Goal: Task Accomplishment & Management: Manage account settings

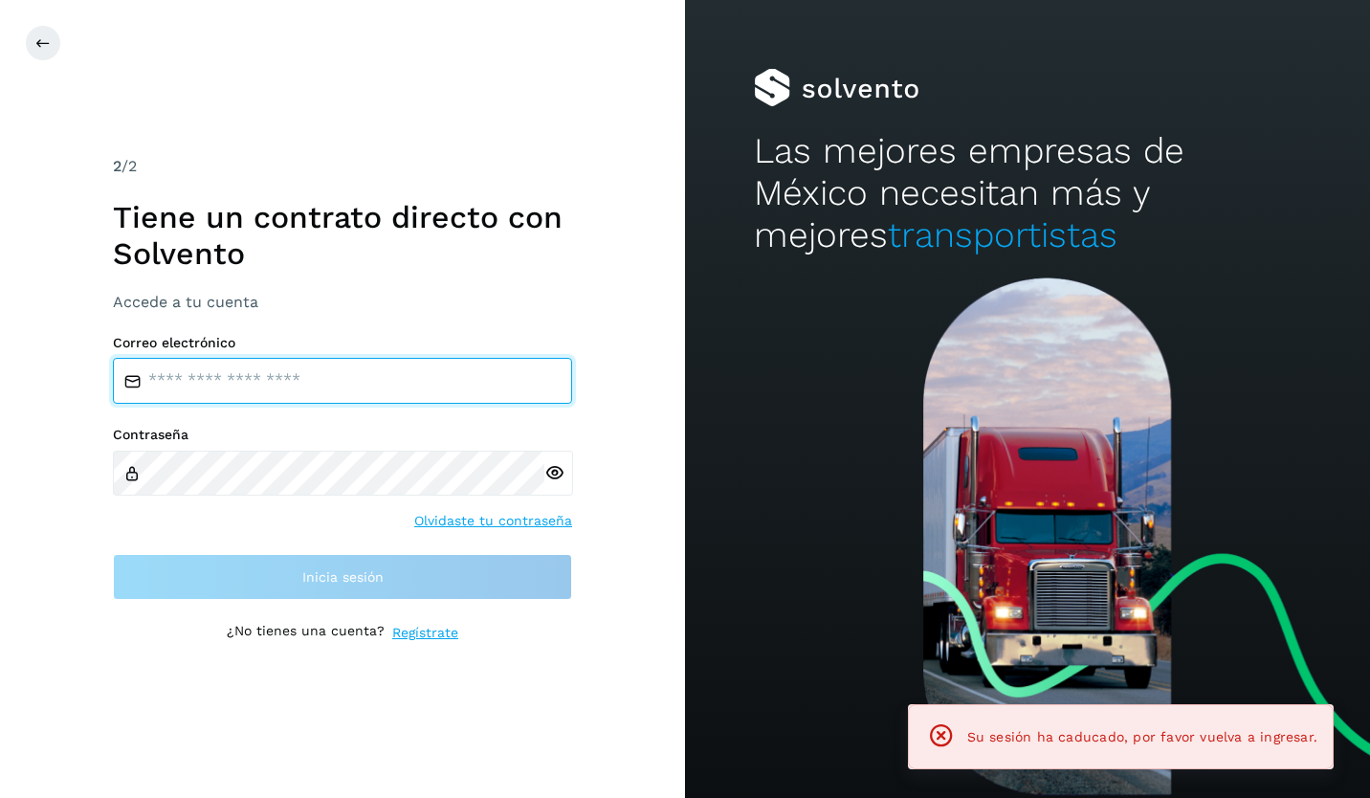
type input "**********"
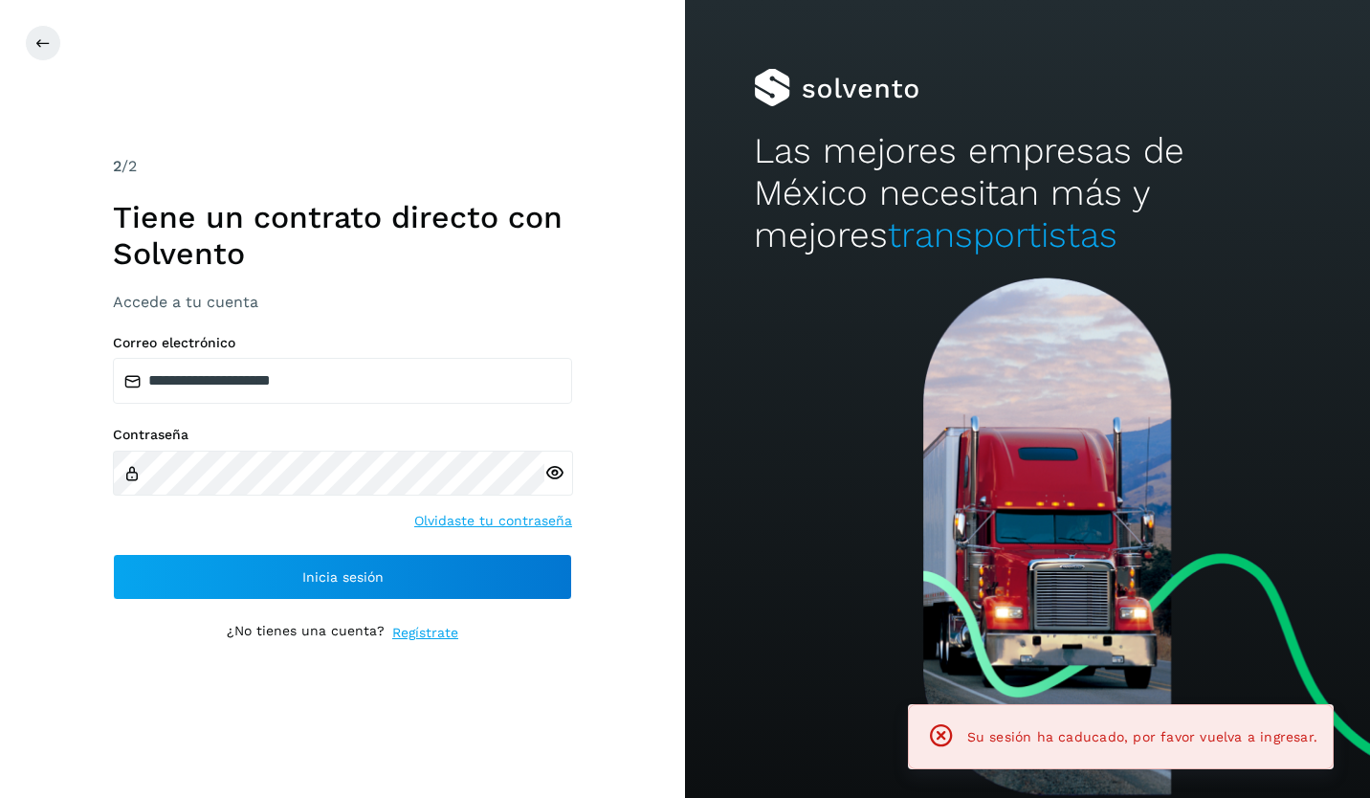
click at [550, 473] on icon at bounding box center [555, 473] width 20 height 20
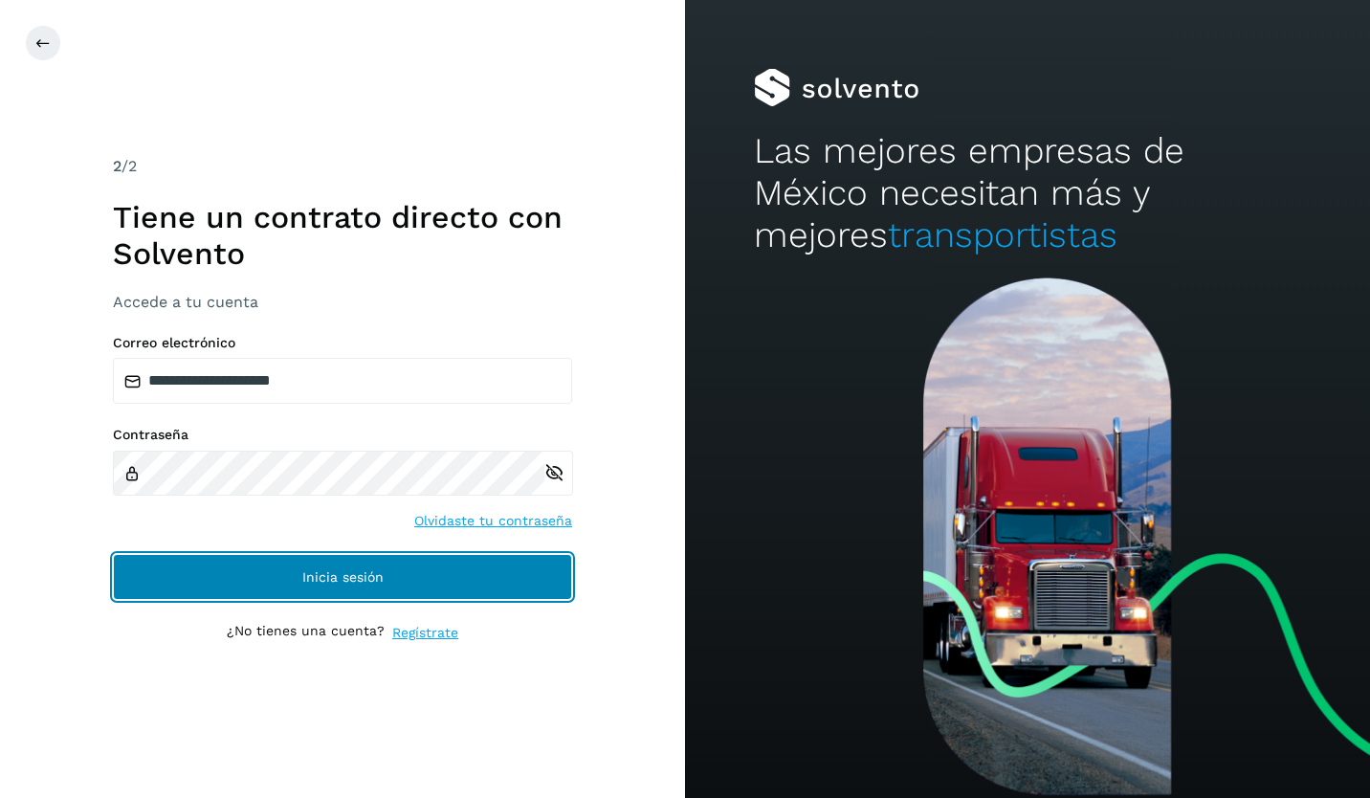
click at [311, 578] on span "Inicia sesión" at bounding box center [342, 576] width 81 height 13
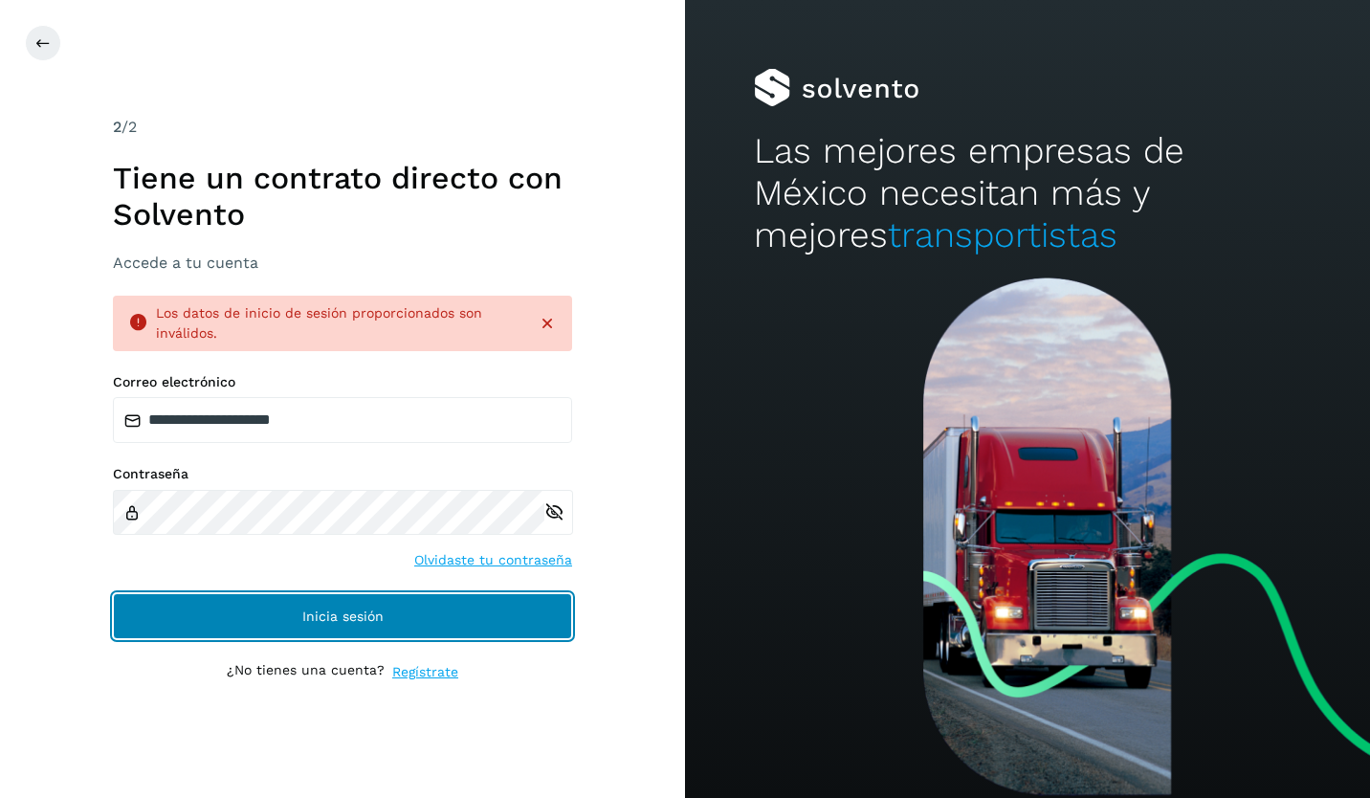
click at [508, 616] on button "Inicia sesión" at bounding box center [342, 616] width 459 height 46
click at [272, 608] on button "Inicia sesión" at bounding box center [342, 616] width 459 height 46
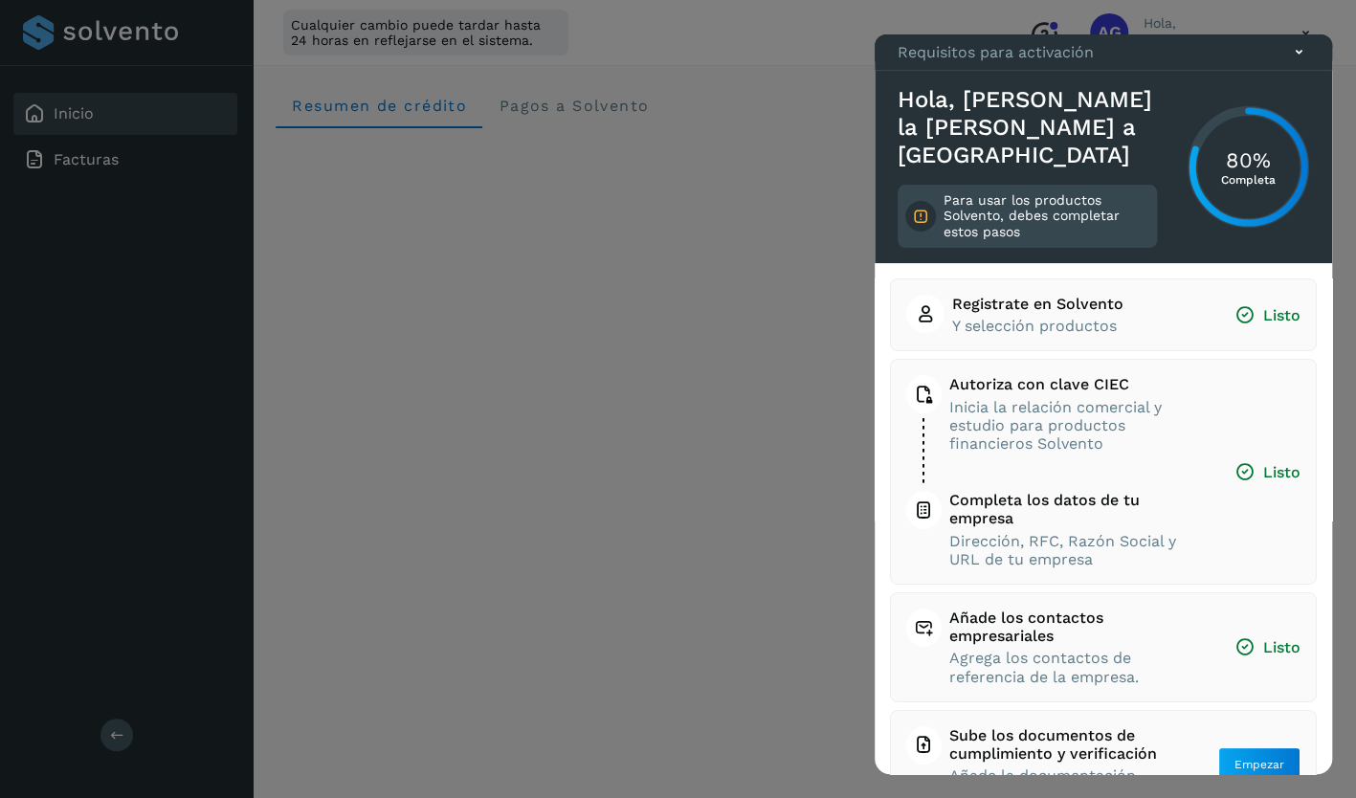
click at [1313, 71] on div "Requisitos para activación" at bounding box center [1103, 52] width 457 height 36
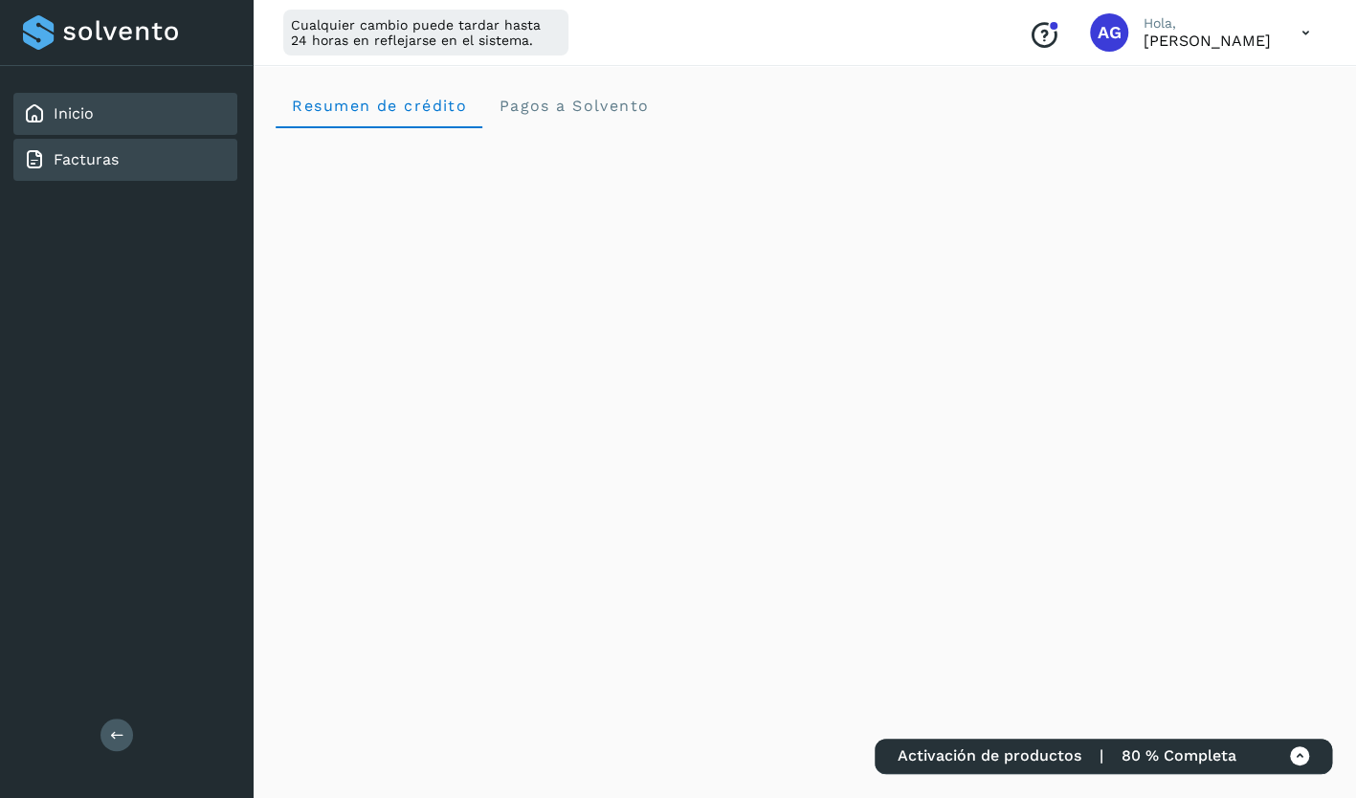
click at [87, 163] on link "Facturas" at bounding box center [86, 159] width 65 height 18
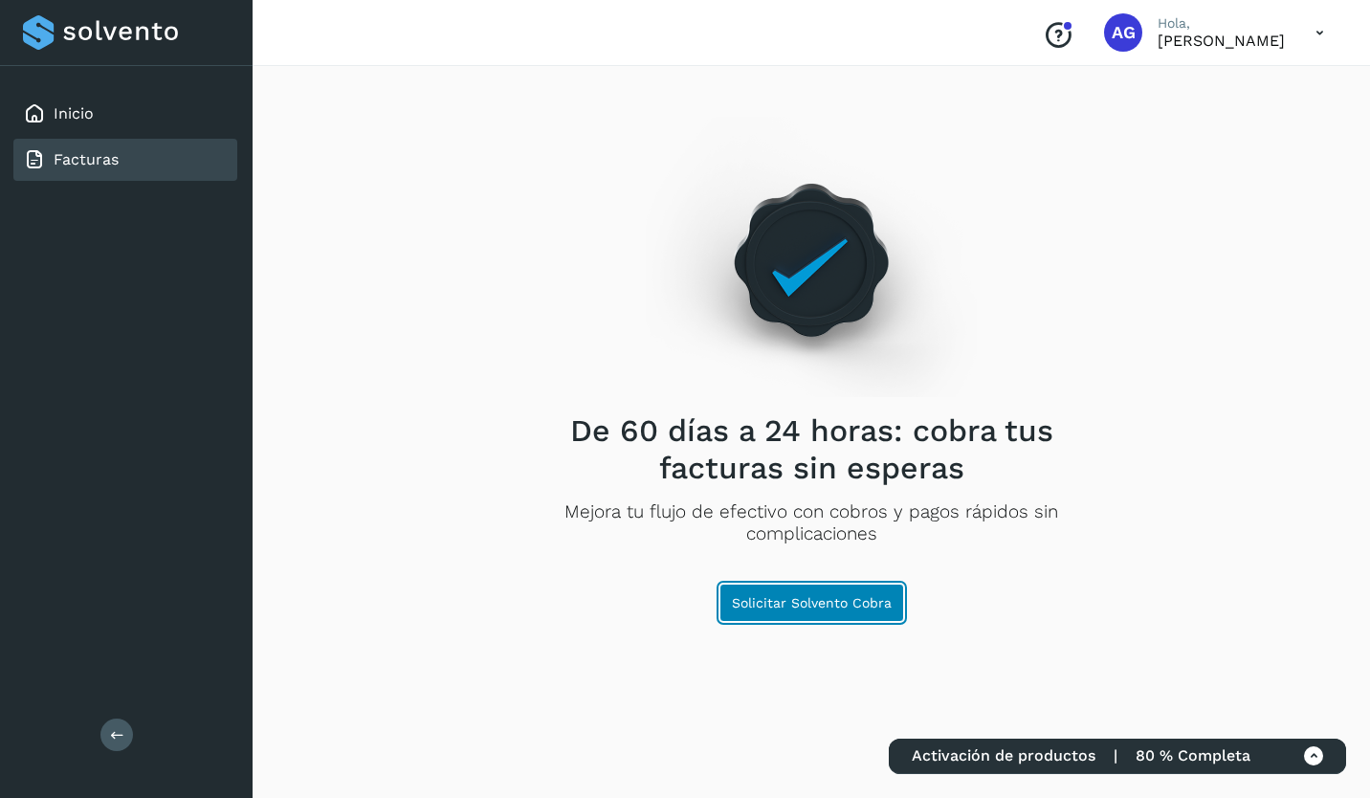
click at [813, 608] on span "Solicitar Solvento Cobra" at bounding box center [812, 602] width 160 height 13
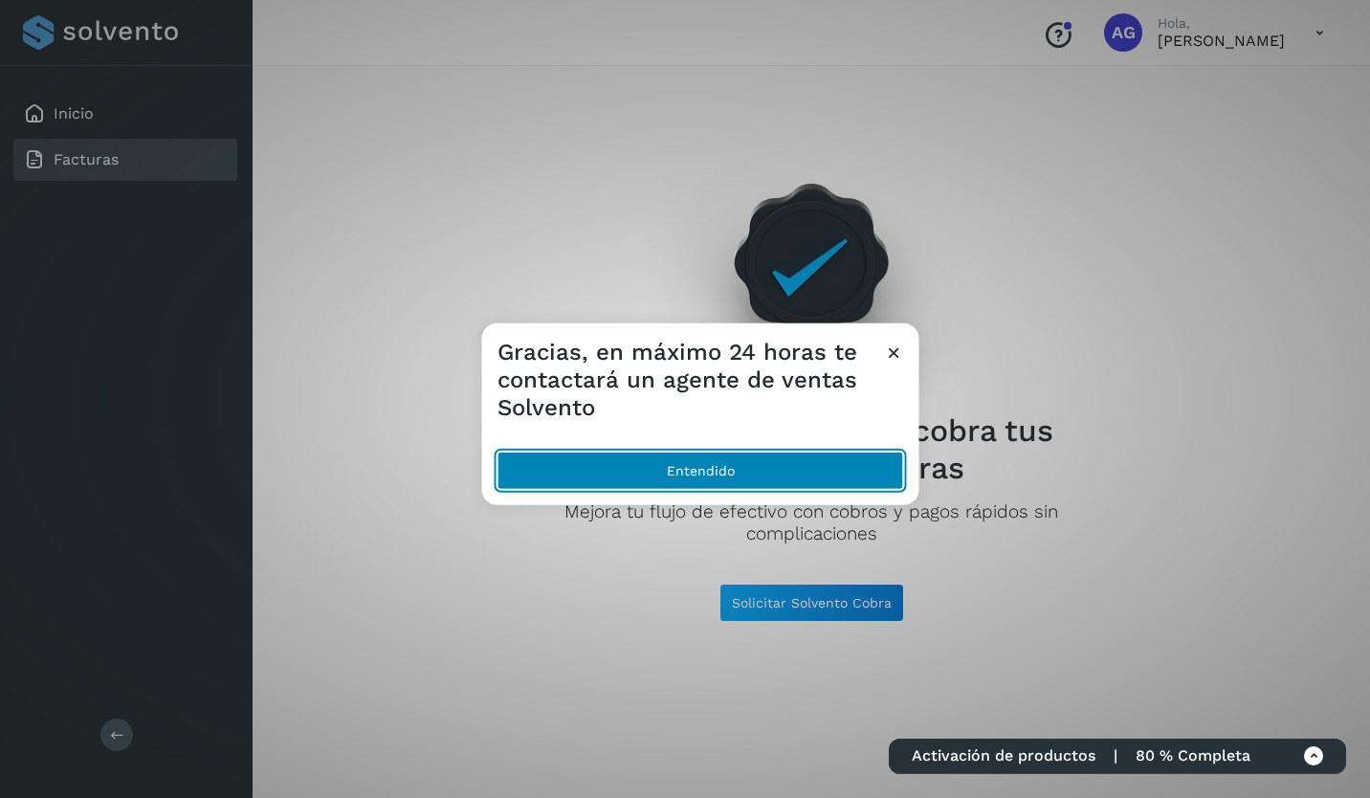
click at [674, 473] on button "Entendido" at bounding box center [701, 471] width 407 height 38
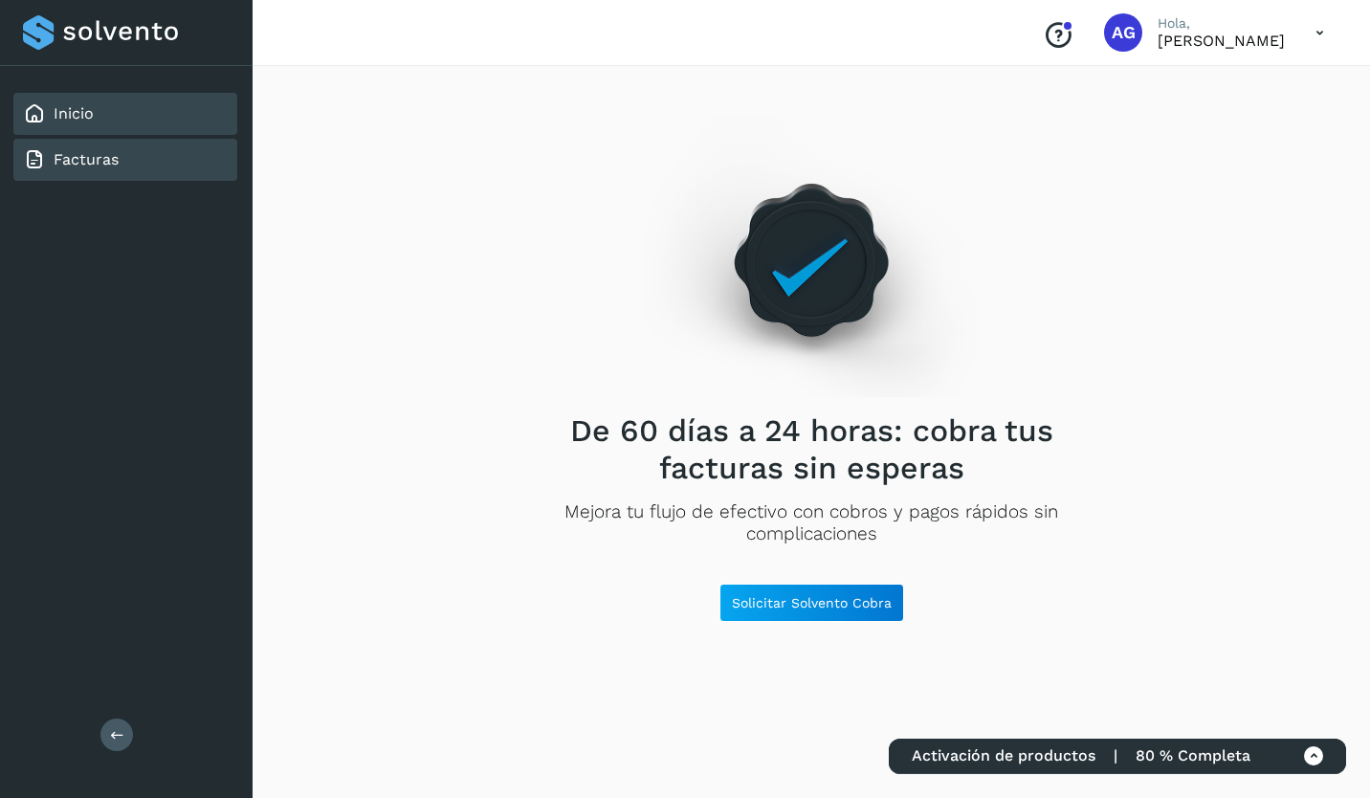
click at [72, 115] on link "Inicio" at bounding box center [74, 113] width 40 height 18
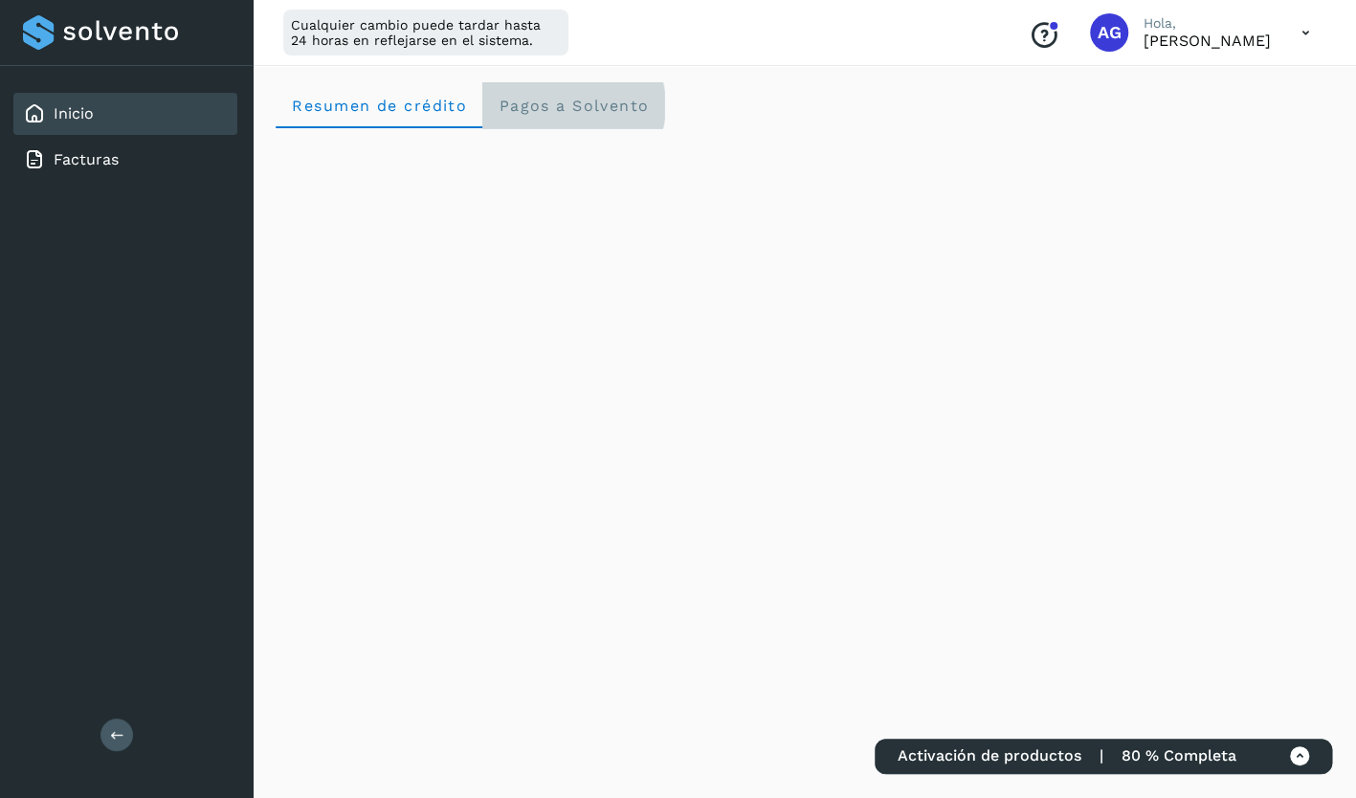
click at [572, 107] on span "Pagos a Solvento" at bounding box center [573, 106] width 151 height 18
click at [74, 113] on link "Inicio" at bounding box center [74, 113] width 40 height 18
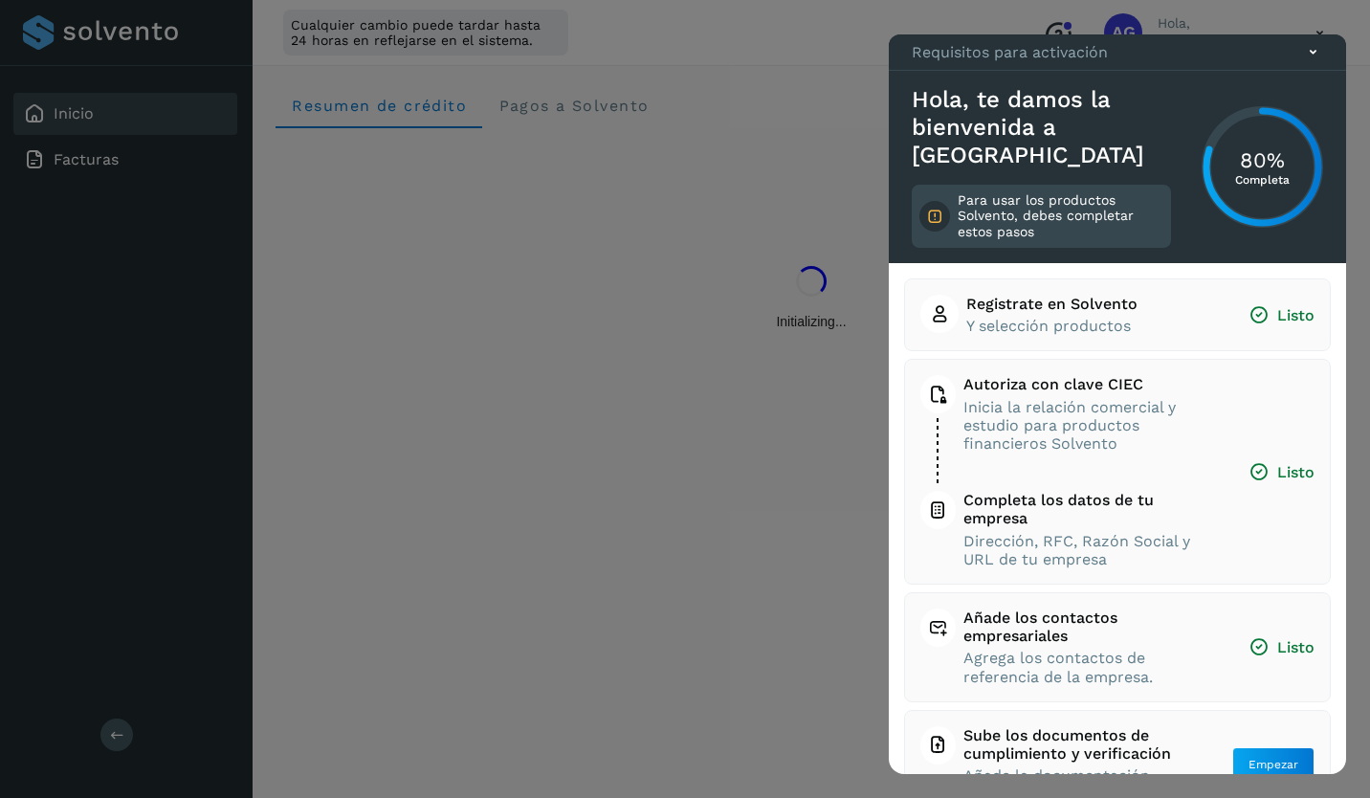
click at [1267, 108] on div "Hola, te damos la bienvenida a Solvento Para usar los productos Solvento, debes…" at bounding box center [1117, 167] width 457 height 192
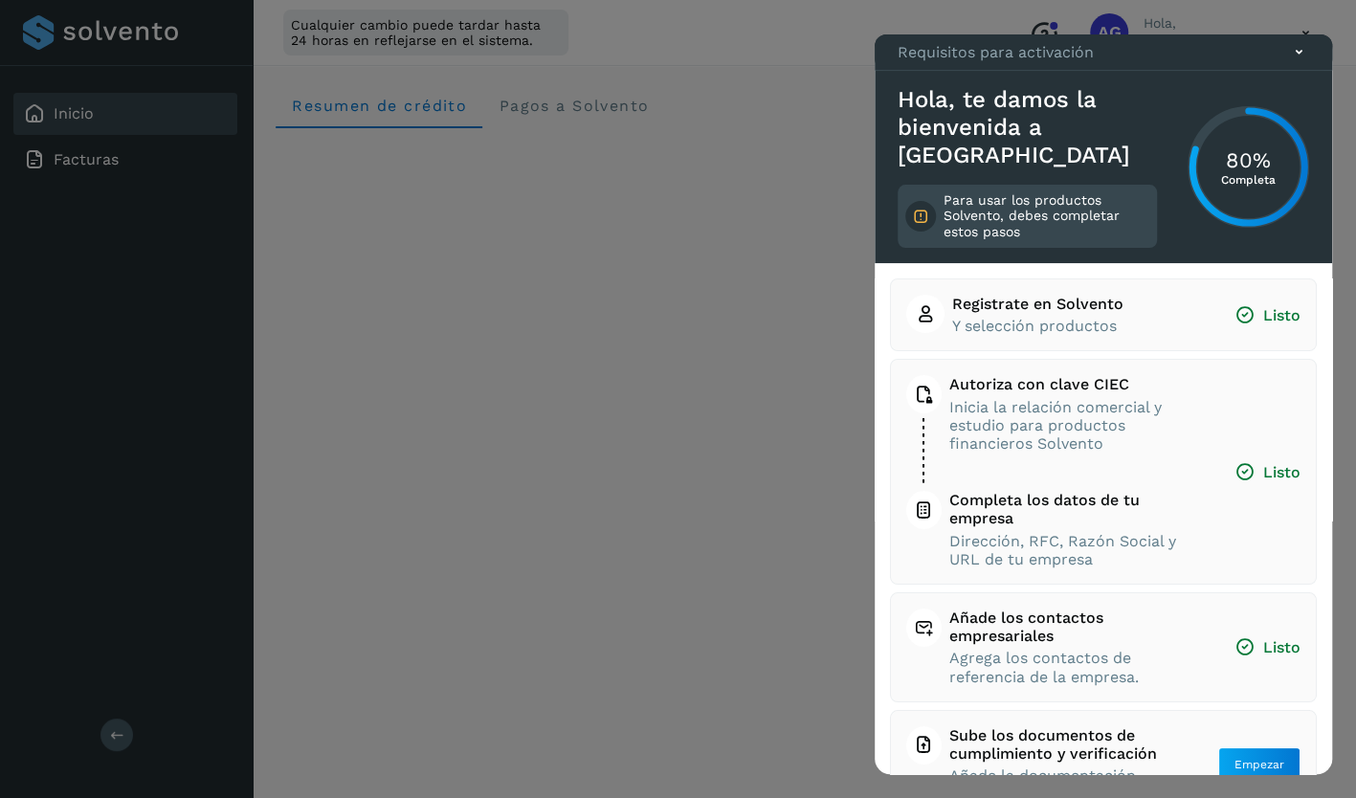
click at [1300, 62] on icon at bounding box center [1299, 52] width 20 height 20
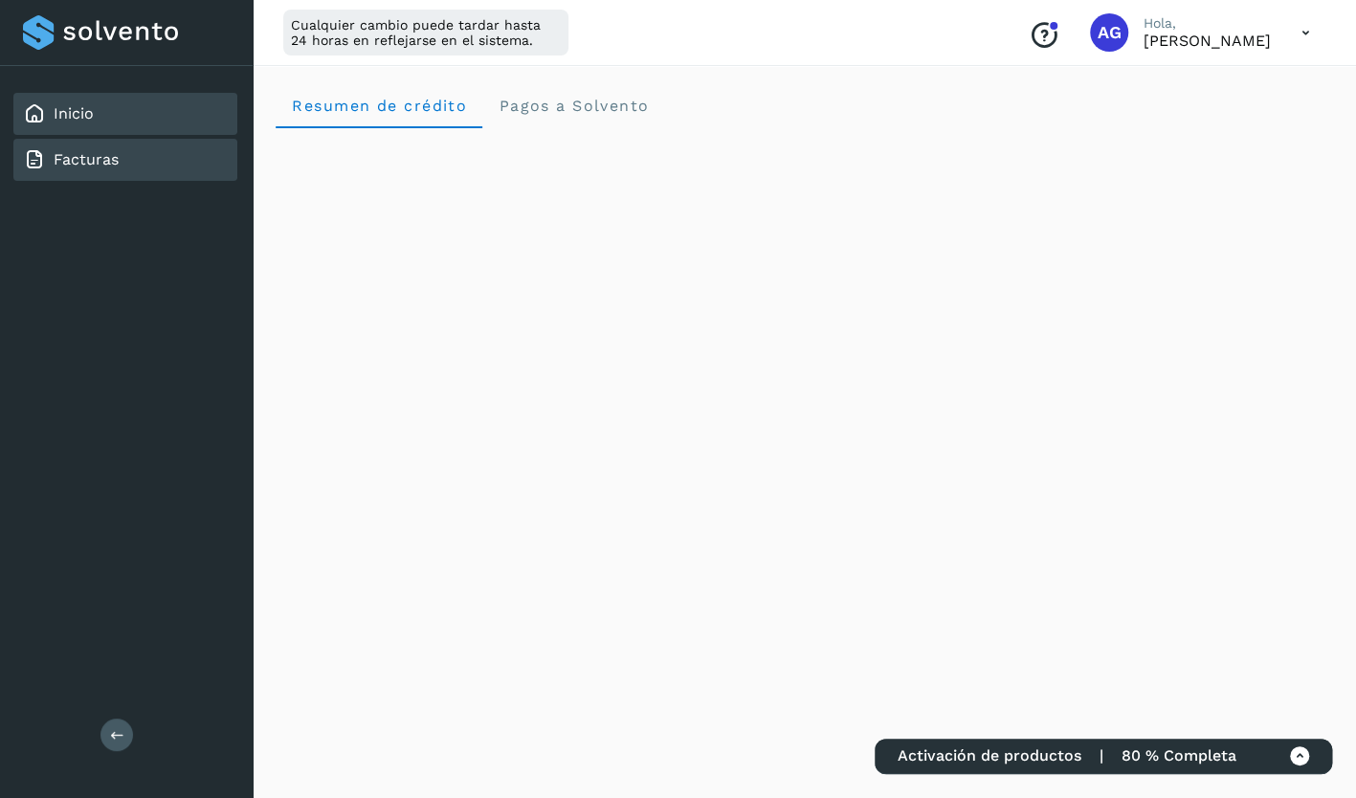
click at [67, 161] on link "Facturas" at bounding box center [86, 159] width 65 height 18
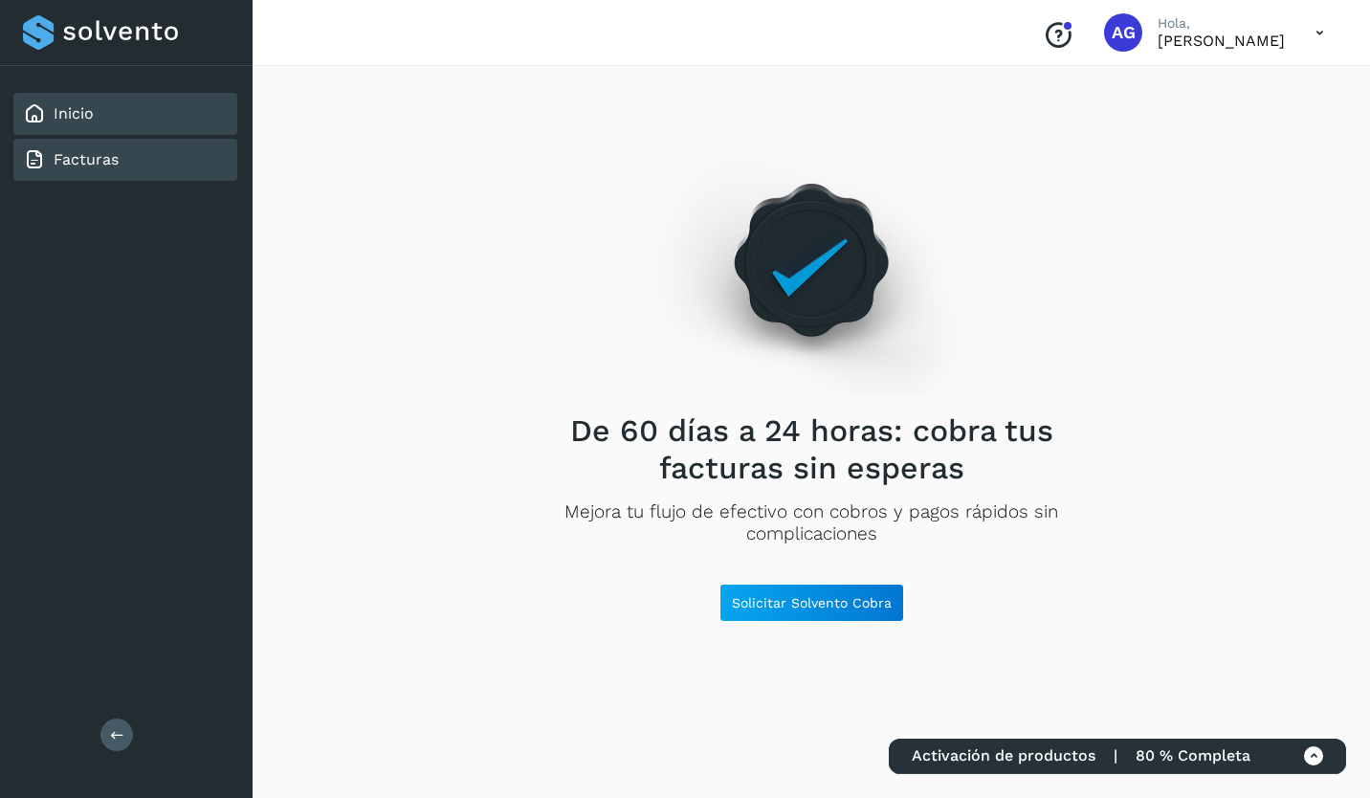
click at [75, 116] on link "Inicio" at bounding box center [74, 113] width 40 height 18
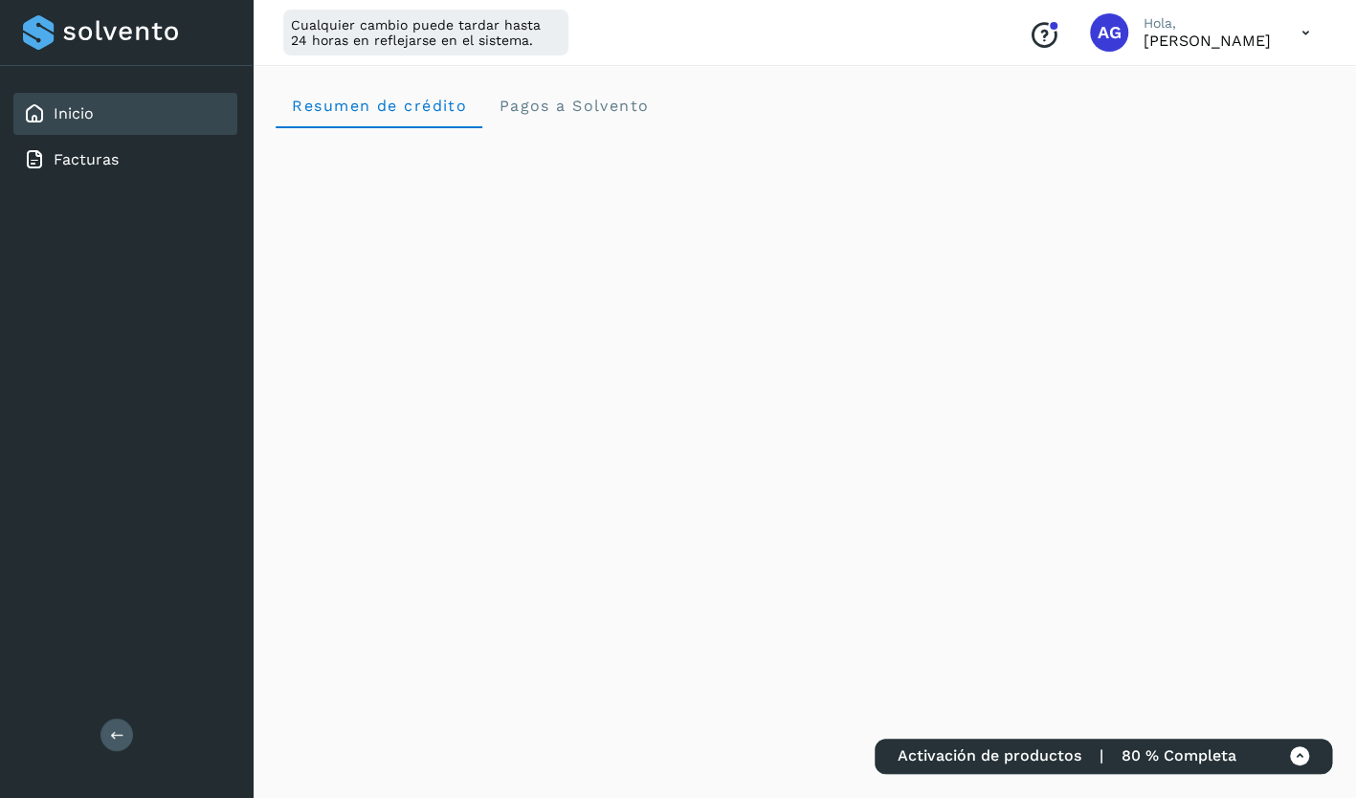
click at [1296, 39] on icon at bounding box center [1305, 32] width 39 height 39
click at [1174, 127] on div "Cerrar sesión" at bounding box center [1211, 123] width 228 height 36
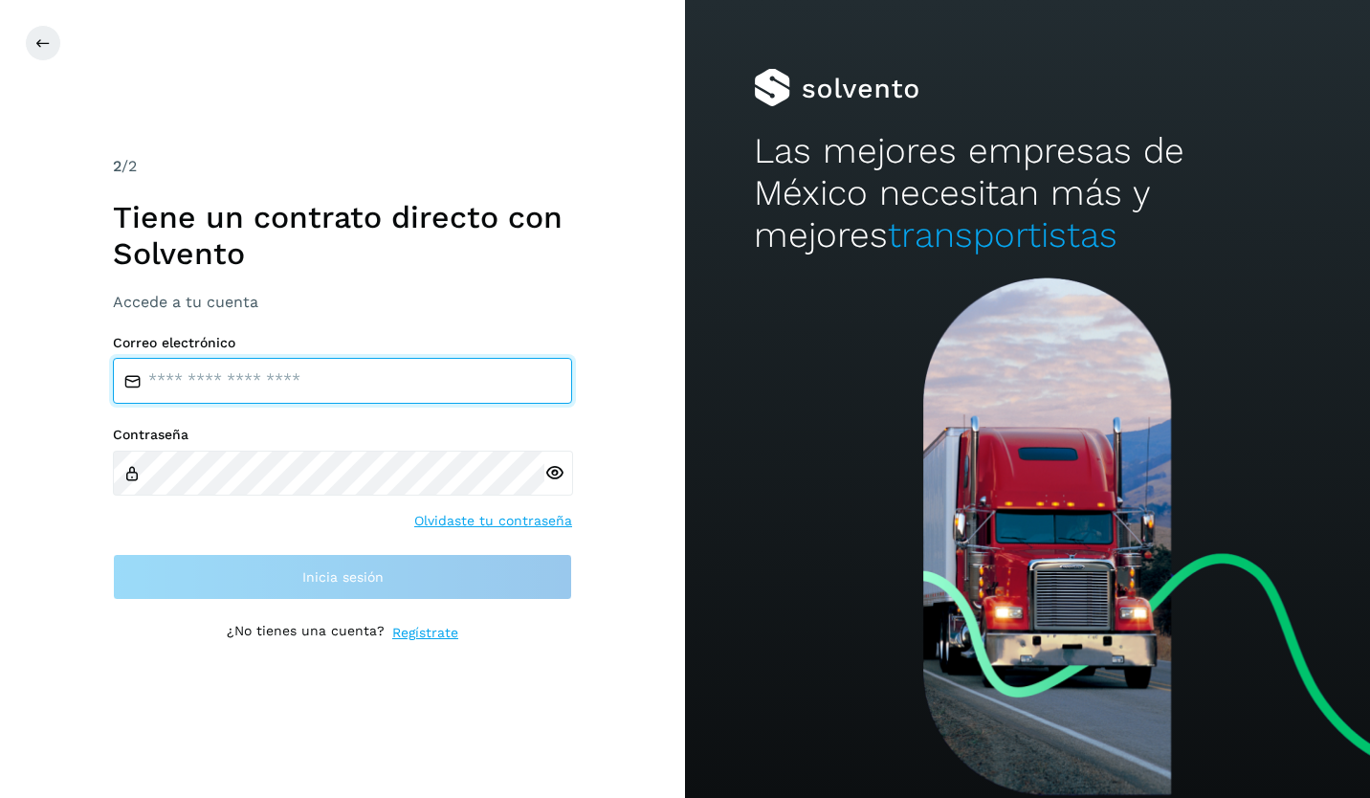
type input "**********"
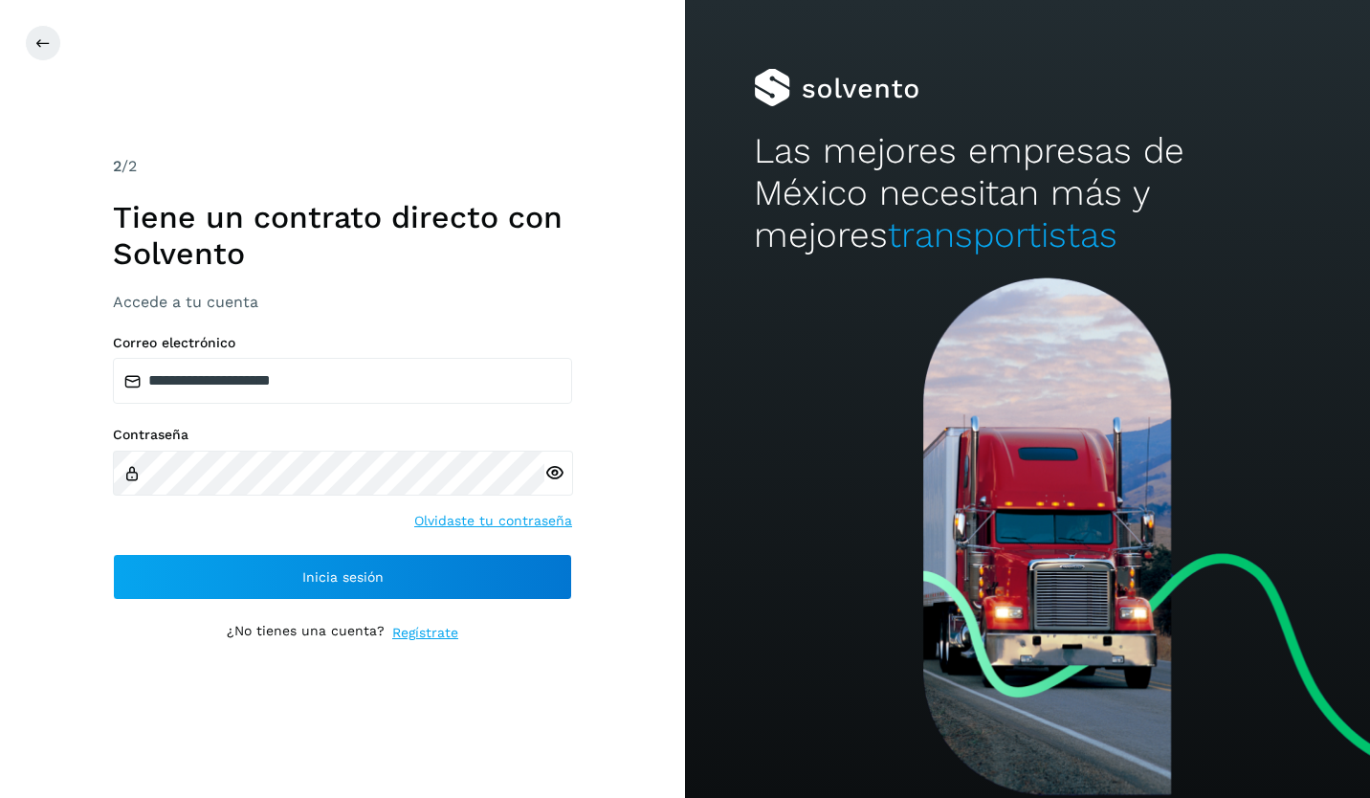
click at [549, 474] on icon at bounding box center [555, 473] width 20 height 20
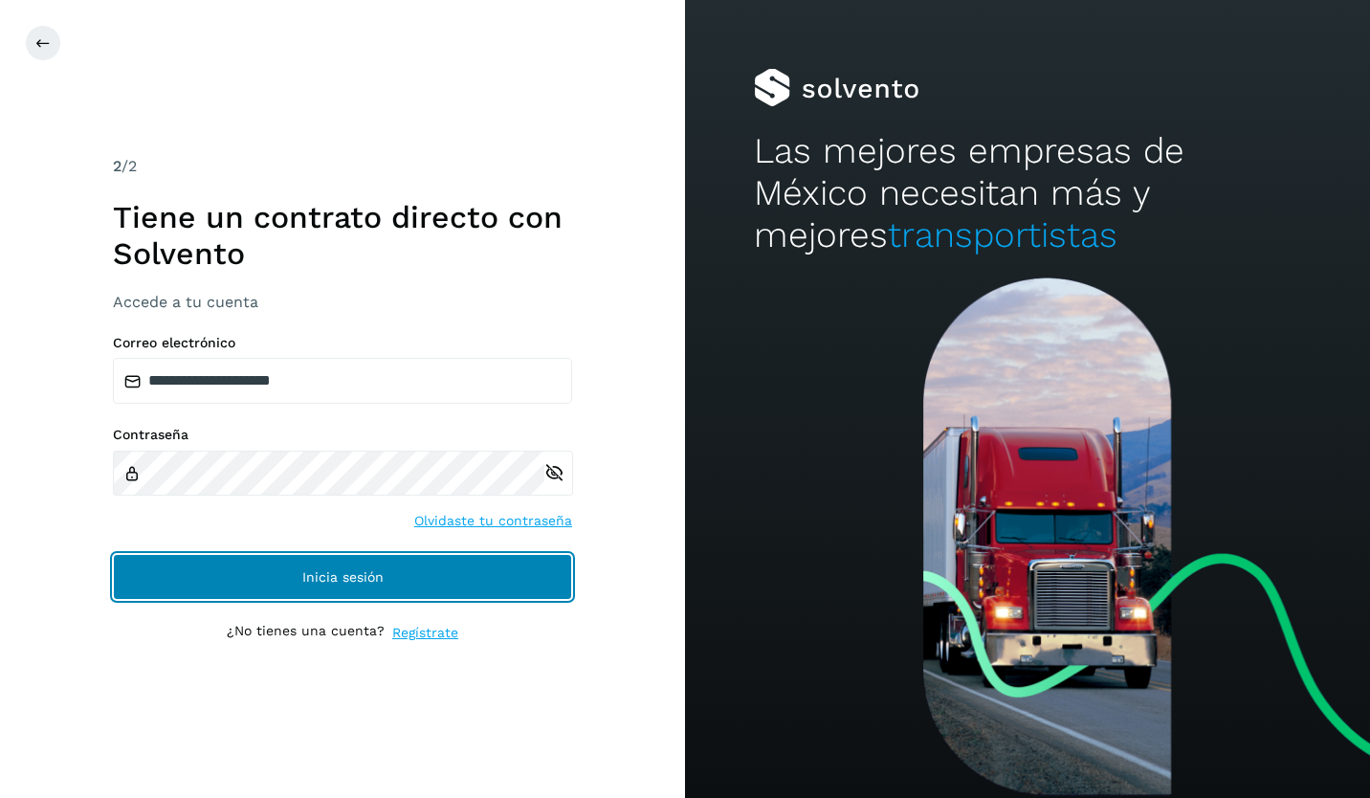
click at [336, 583] on span "Inicia sesión" at bounding box center [342, 576] width 81 height 13
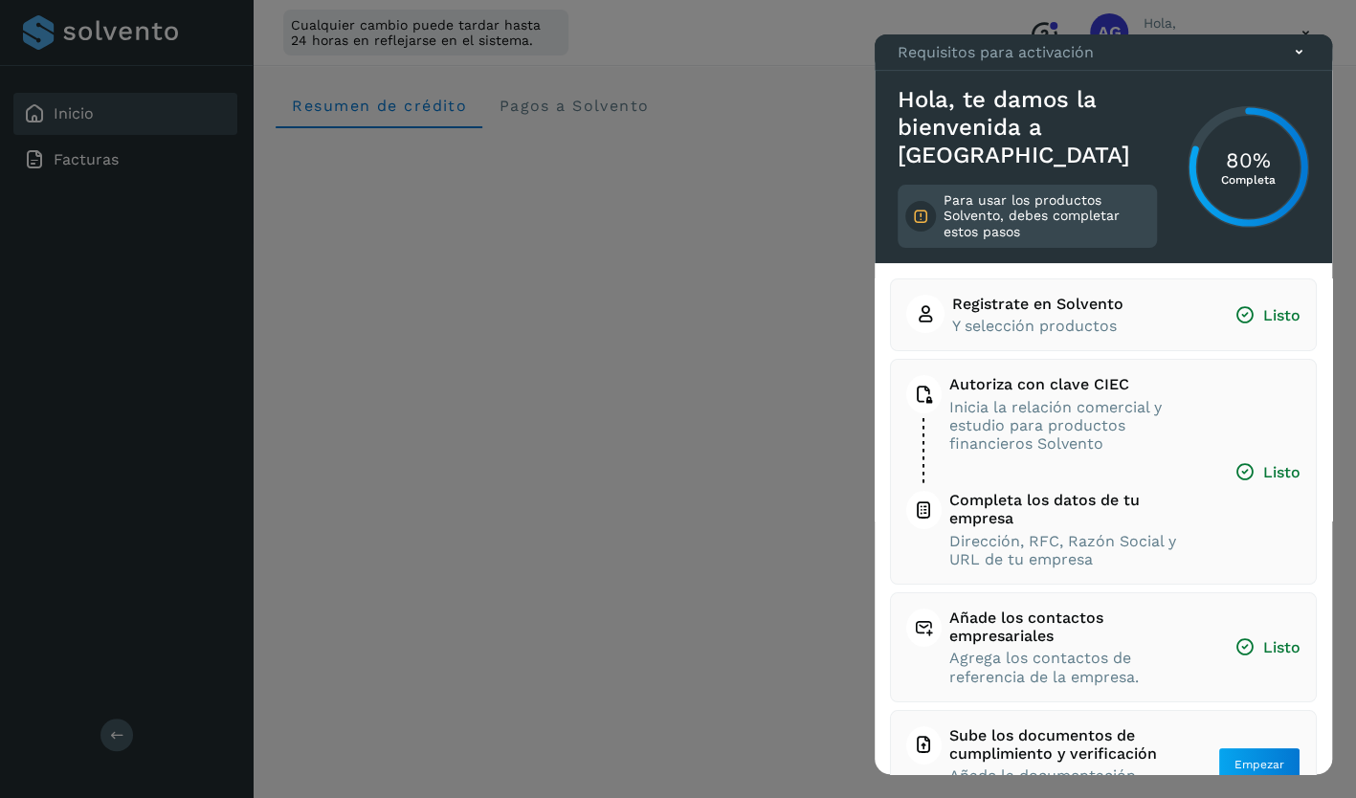
click at [336, 583] on div at bounding box center [678, 399] width 1356 height 798
click at [1296, 62] on icon at bounding box center [1299, 52] width 20 height 20
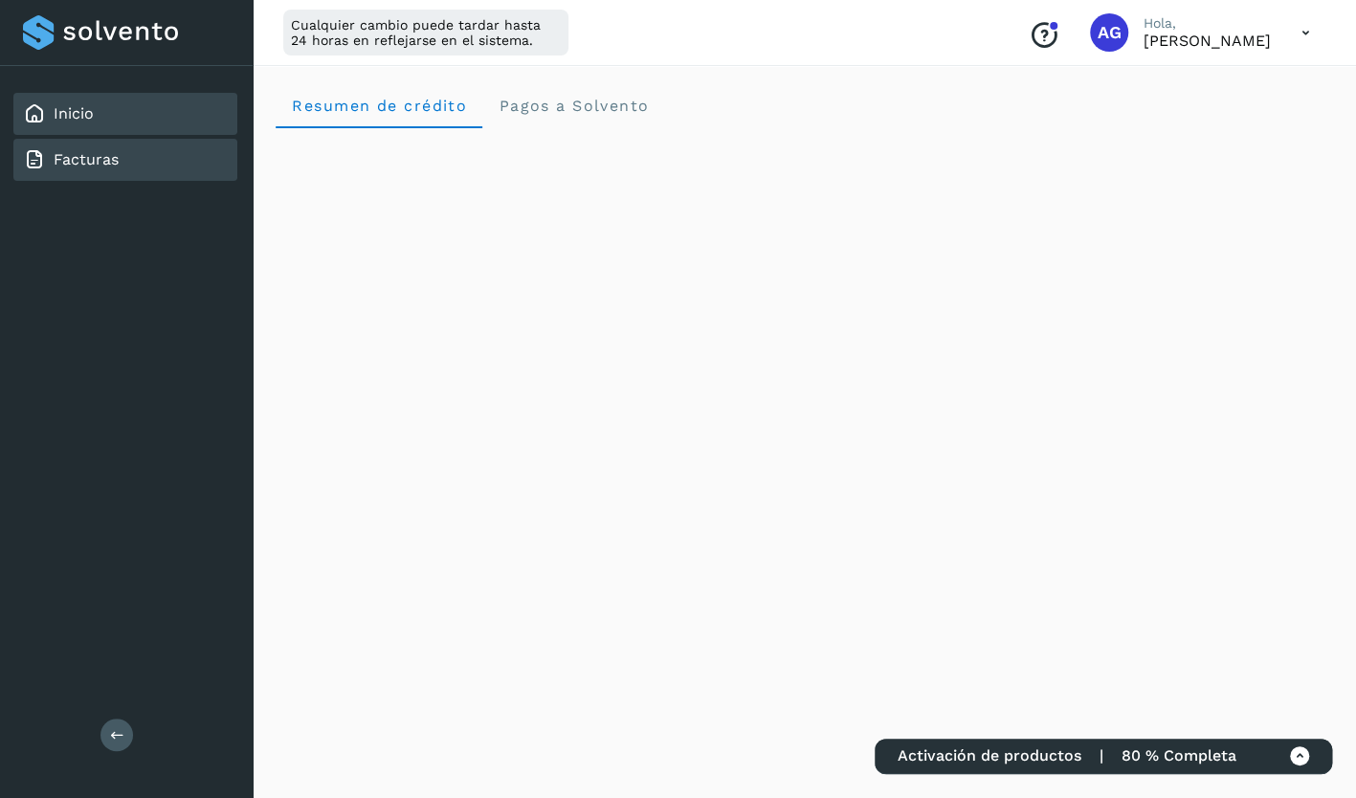
click at [77, 166] on link "Facturas" at bounding box center [86, 159] width 65 height 18
